Goal: Check status: Verify the current state of an ongoing process or item

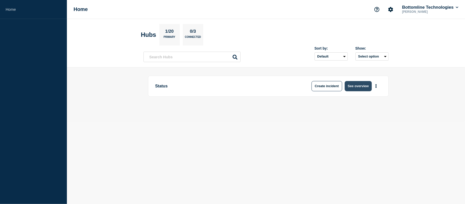
click at [356, 88] on button "See overview" at bounding box center [358, 86] width 27 height 10
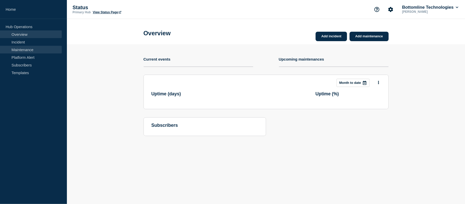
click at [29, 46] on link "Maintenance" at bounding box center [31, 50] width 62 height 8
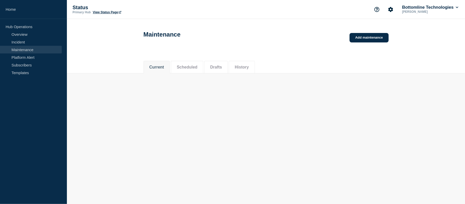
click at [197, 71] on li "Scheduled" at bounding box center [187, 67] width 32 height 13
click at [156, 69] on button "Current" at bounding box center [156, 67] width 15 height 5
click at [193, 68] on button "Scheduled" at bounding box center [187, 67] width 21 height 5
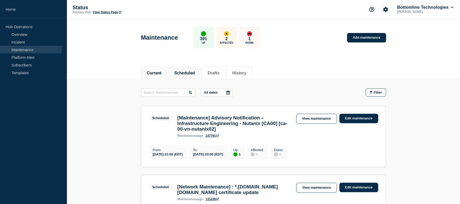
click at [165, 79] on li "Current" at bounding box center [154, 73] width 27 height 13
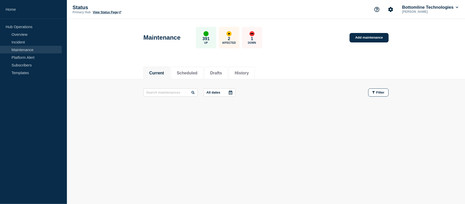
click at [157, 76] on li "Current" at bounding box center [156, 73] width 27 height 13
click at [193, 67] on li "Scheduled" at bounding box center [187, 73] width 32 height 13
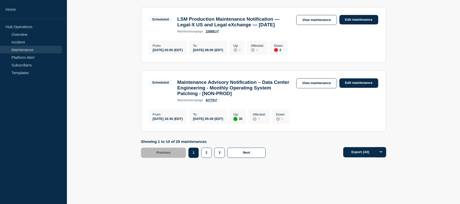
scroll to position [649, 0]
